Goal: Information Seeking & Learning: Learn about a topic

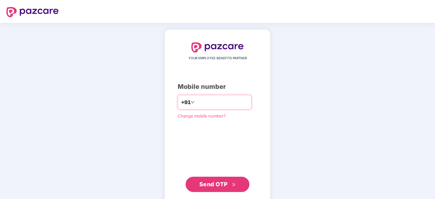
type input "**********"
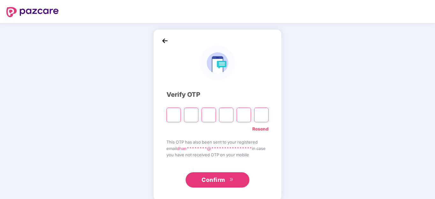
type input "*"
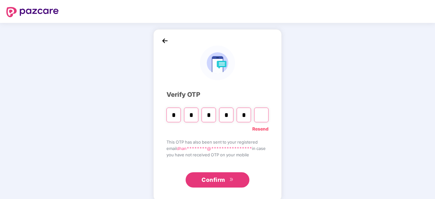
type input "*"
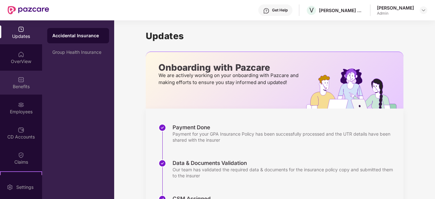
click at [20, 83] on div "Benefits" at bounding box center [21, 83] width 42 height 24
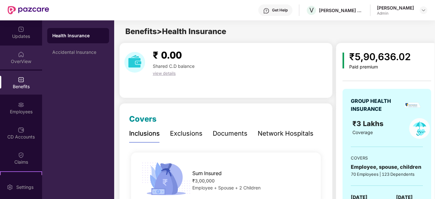
click at [26, 56] on div "OverView" at bounding box center [21, 58] width 42 height 24
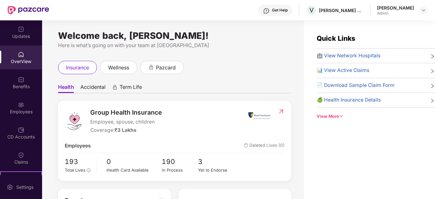
click at [427, 86] on div "📄 Download Sample Claim Form" at bounding box center [376, 86] width 118 height 8
click at [329, 119] on div "View More" at bounding box center [376, 116] width 118 height 7
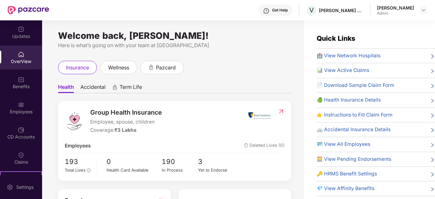
click at [360, 67] on span "📊 View Active Claims" at bounding box center [343, 71] width 53 height 8
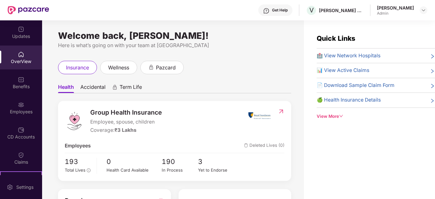
click at [339, 115] on div "View More" at bounding box center [376, 116] width 118 height 7
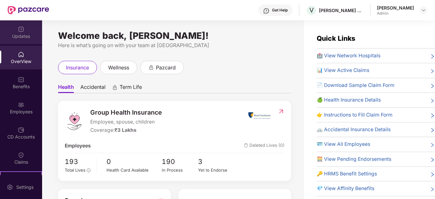
click at [24, 36] on div "Updates" at bounding box center [21, 36] width 42 height 6
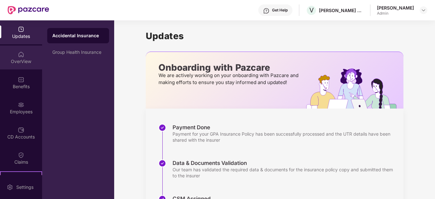
click at [21, 61] on div "OverView" at bounding box center [21, 61] width 42 height 6
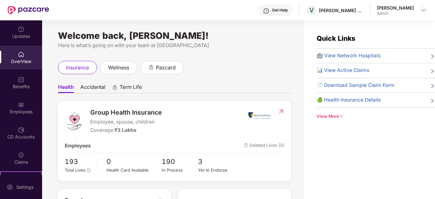
click at [323, 118] on div "View More" at bounding box center [376, 116] width 118 height 7
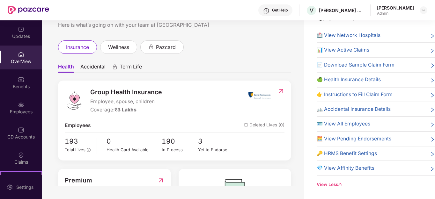
click at [334, 76] on span "🍏 Health Insurance Details" at bounding box center [349, 80] width 64 height 8
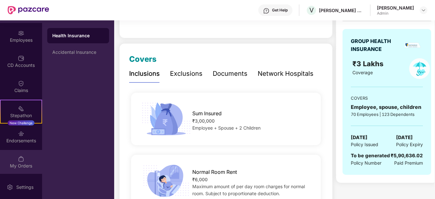
scroll to position [116, 0]
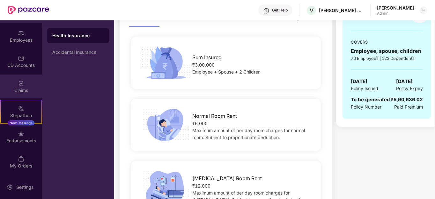
click at [21, 95] on div "Claims" at bounding box center [21, 87] width 42 height 24
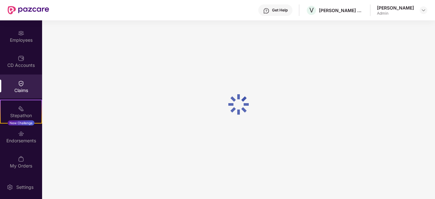
scroll to position [0, 0]
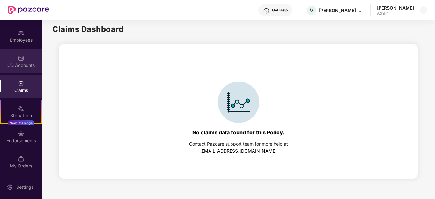
click at [18, 63] on div "CD Accounts" at bounding box center [21, 65] width 42 height 6
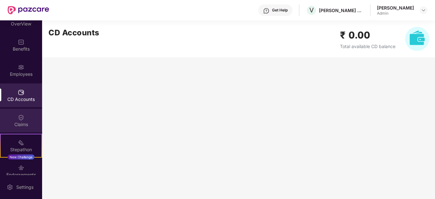
scroll to position [8, 0]
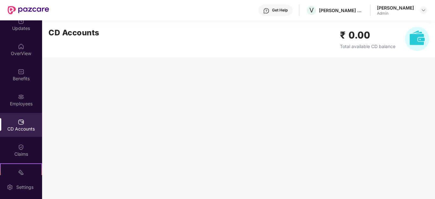
click at [21, 121] on img at bounding box center [21, 122] width 6 height 6
click at [21, 101] on div "Employees" at bounding box center [21, 104] width 42 height 6
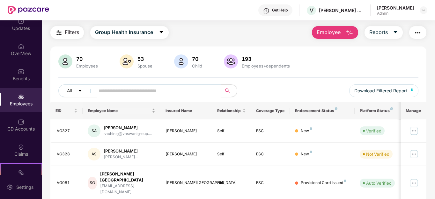
scroll to position [0, 0]
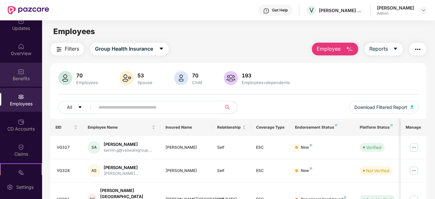
click at [23, 75] on div "Benefits" at bounding box center [21, 75] width 42 height 24
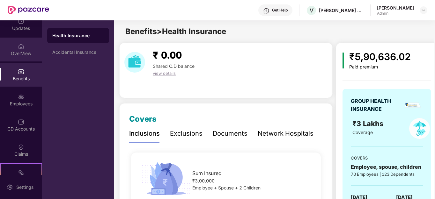
click at [18, 47] on img at bounding box center [21, 46] width 6 height 6
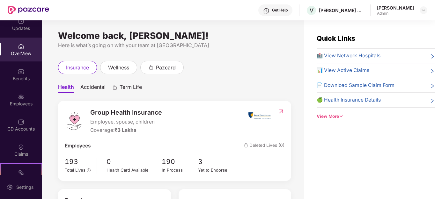
click at [321, 118] on div "View More" at bounding box center [376, 116] width 118 height 7
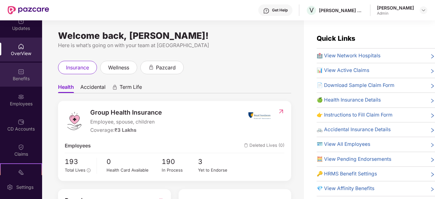
click at [19, 75] on div "Benefits" at bounding box center [21, 75] width 42 height 24
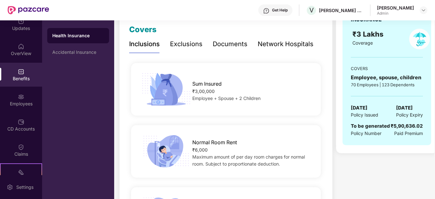
scroll to position [128, 0]
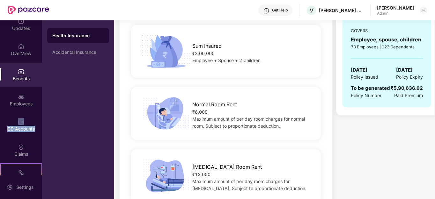
drag, startPoint x: 39, startPoint y: 102, endPoint x: 40, endPoint y: 126, distance: 23.9
click at [40, 126] on div "Updates OverView Benefits Employees CD Accounts Claims Stepathon New Challenge …" at bounding box center [21, 97] width 42 height 155
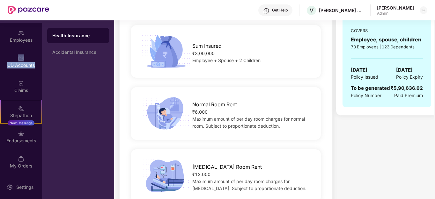
scroll to position [0, 0]
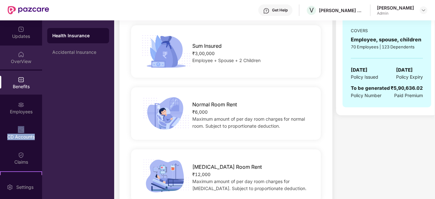
click at [22, 56] on img at bounding box center [21, 54] width 6 height 6
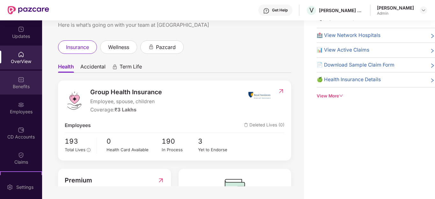
click at [26, 79] on div "Benefits" at bounding box center [21, 83] width 42 height 24
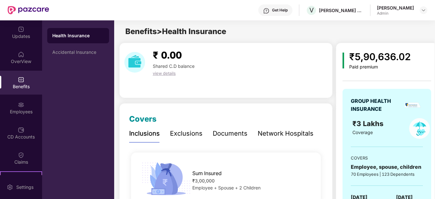
click at [71, 33] on div "Health Insurance" at bounding box center [78, 36] width 52 height 6
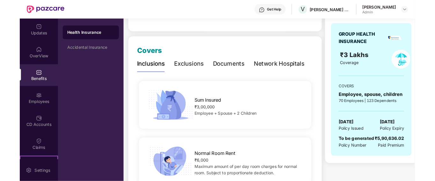
scroll to position [64, 0]
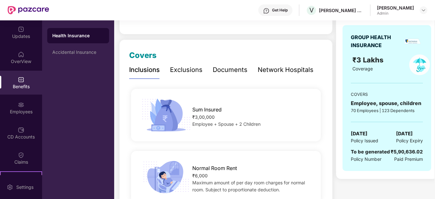
click at [237, 71] on div "Documents" at bounding box center [230, 70] width 35 height 10
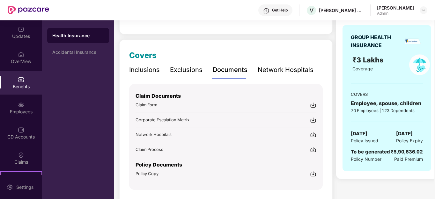
click at [312, 103] on img at bounding box center [313, 105] width 6 height 6
click at [313, 173] on img at bounding box center [313, 174] width 6 height 6
